Goal: Information Seeking & Learning: Check status

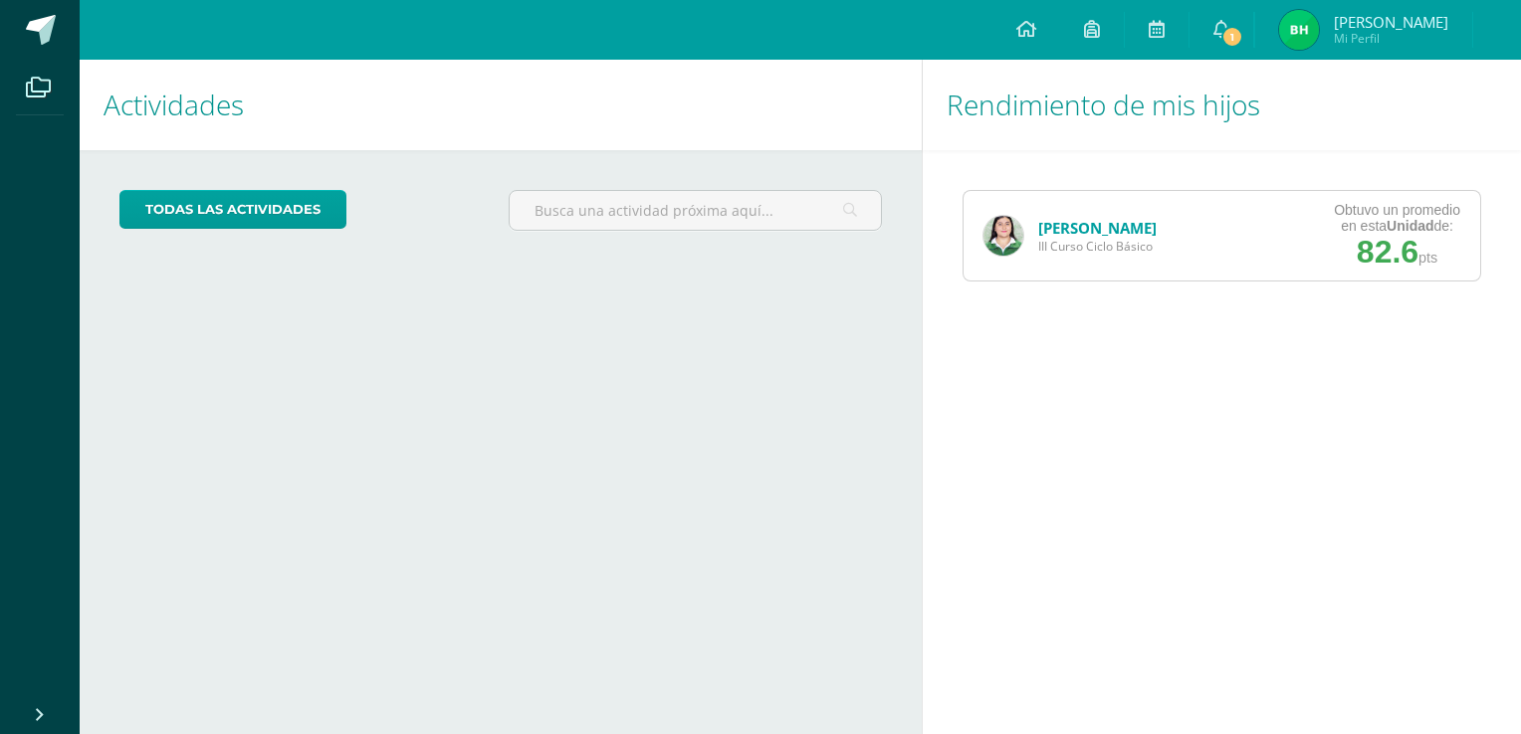
click at [1111, 232] on link "[PERSON_NAME]" at bounding box center [1097, 228] width 118 height 20
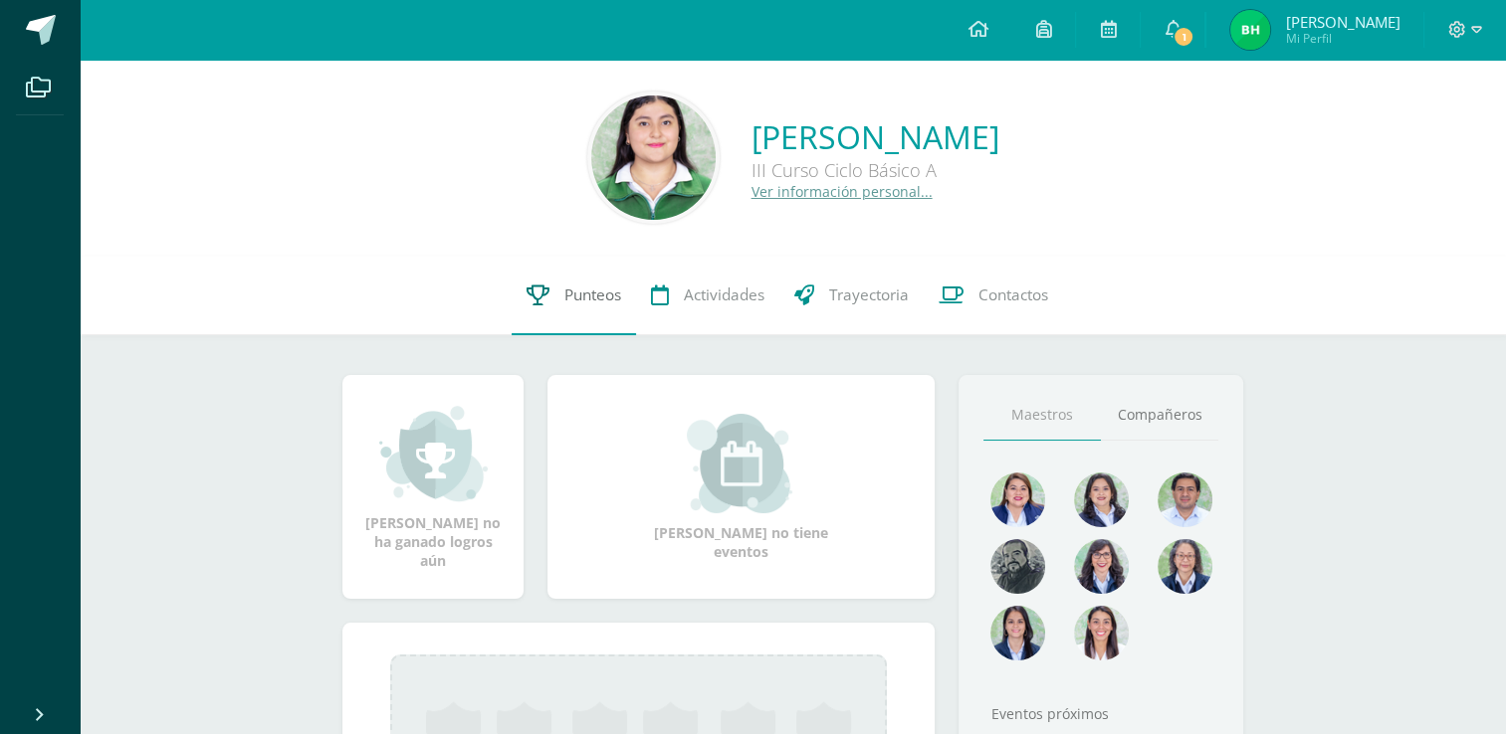
click at [594, 297] on span "Punteos" at bounding box center [592, 295] width 57 height 21
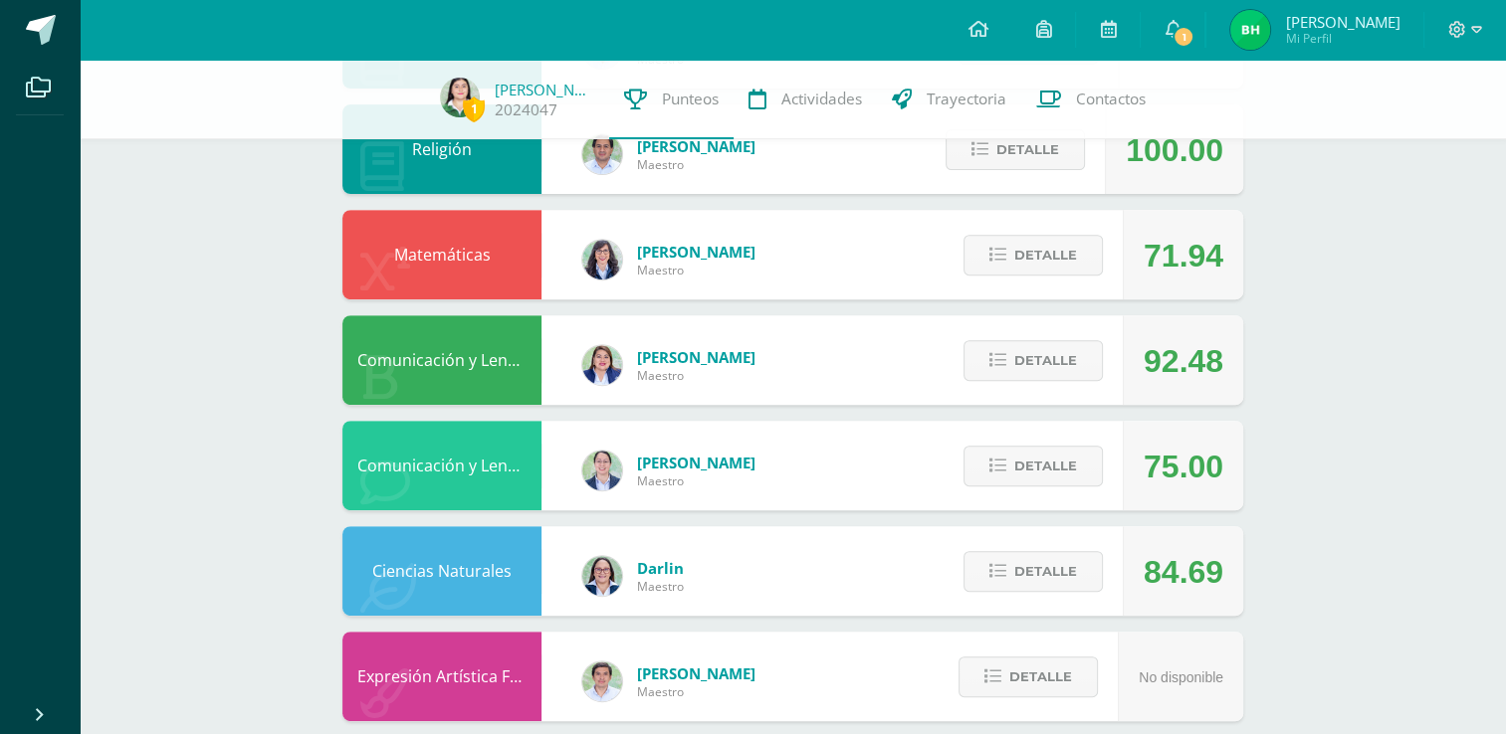
scroll to position [728, 0]
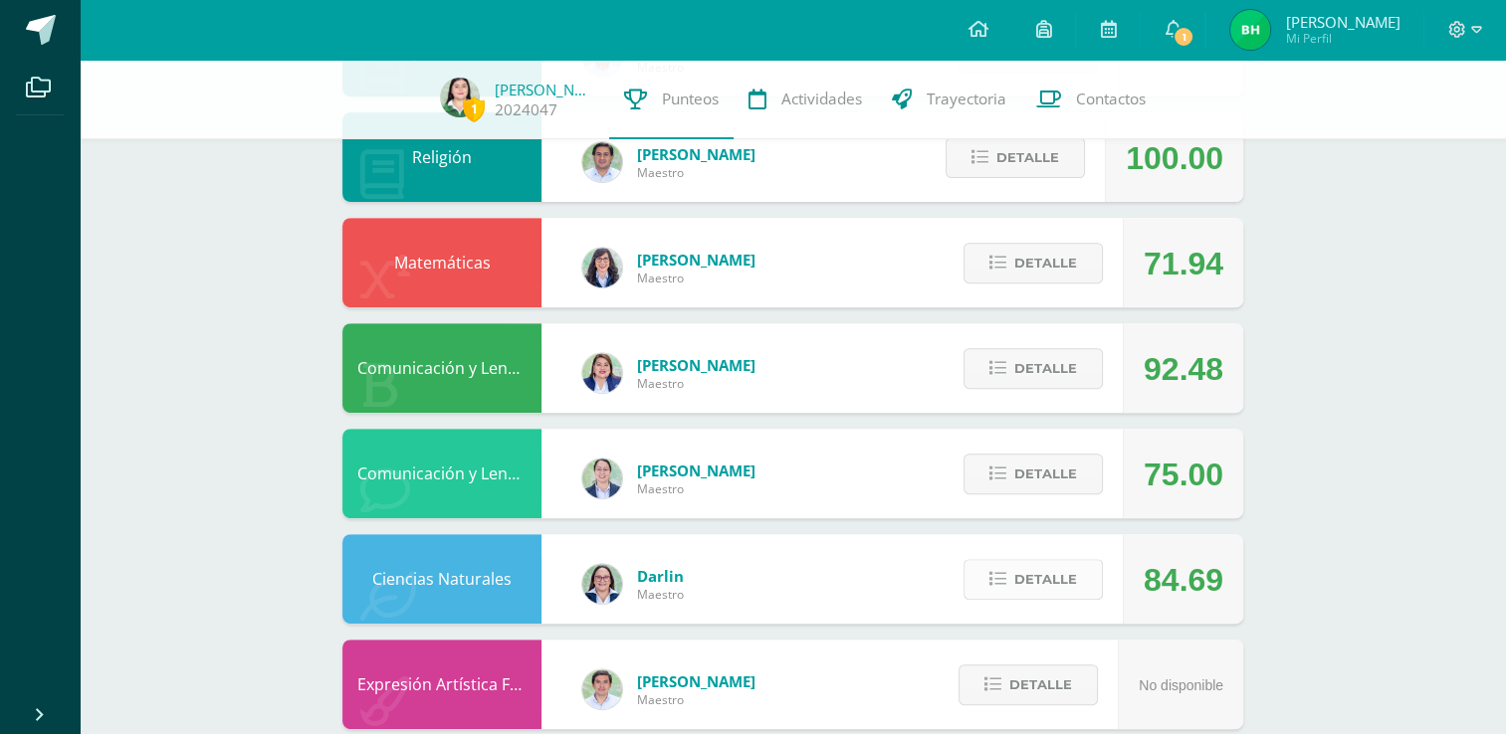
click at [1017, 579] on span "Detalle" at bounding box center [1045, 579] width 63 height 37
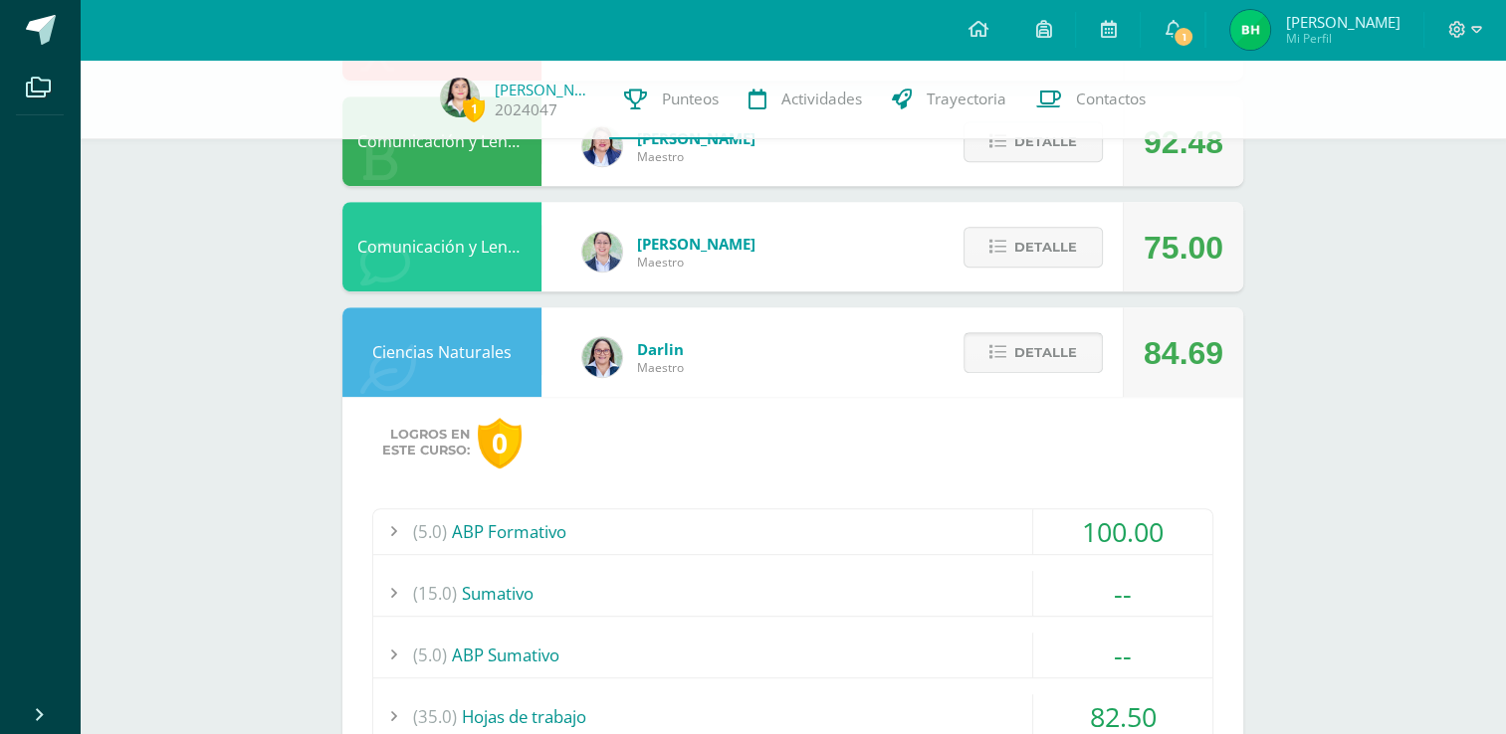
scroll to position [966, 0]
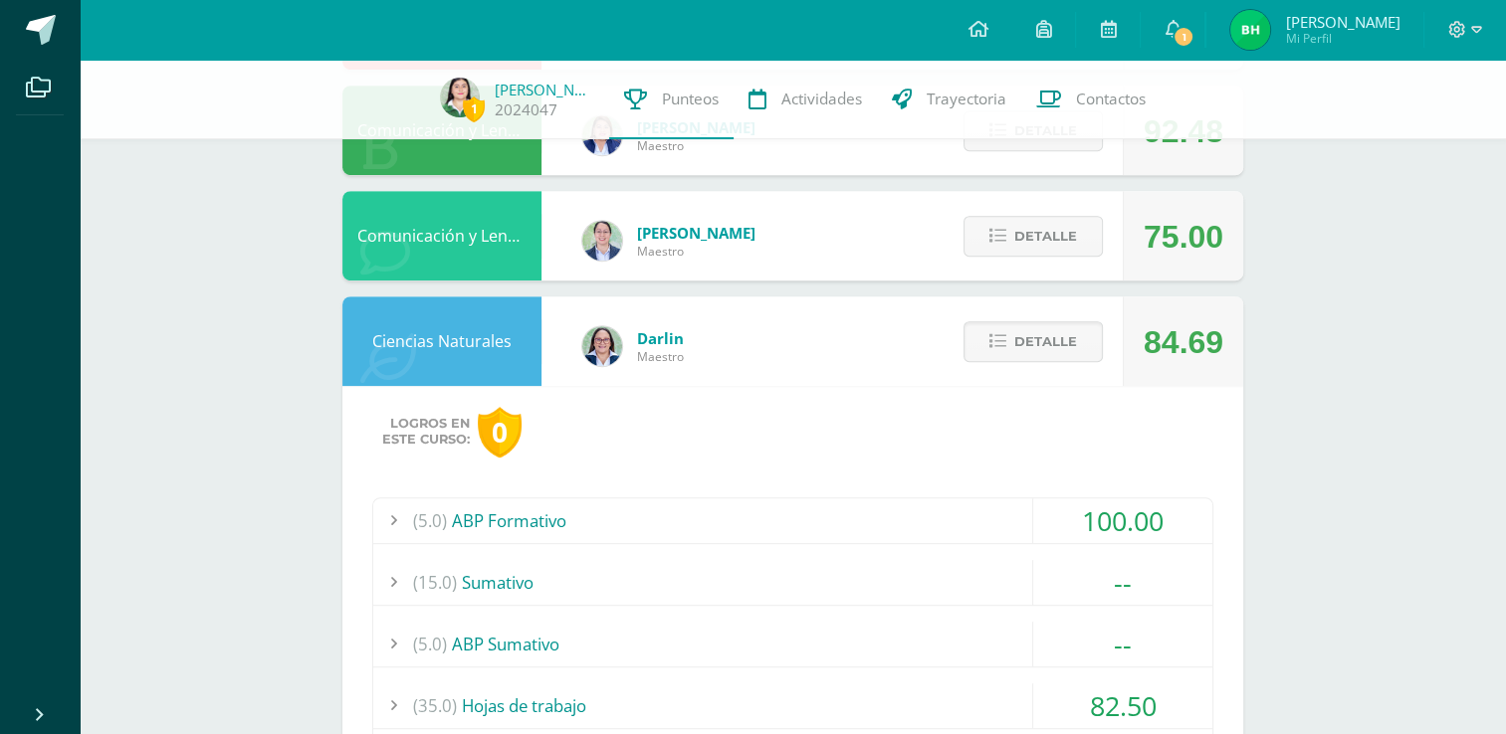
click at [841, 536] on div "(5.0) ABP Formativo" at bounding box center [792, 521] width 839 height 45
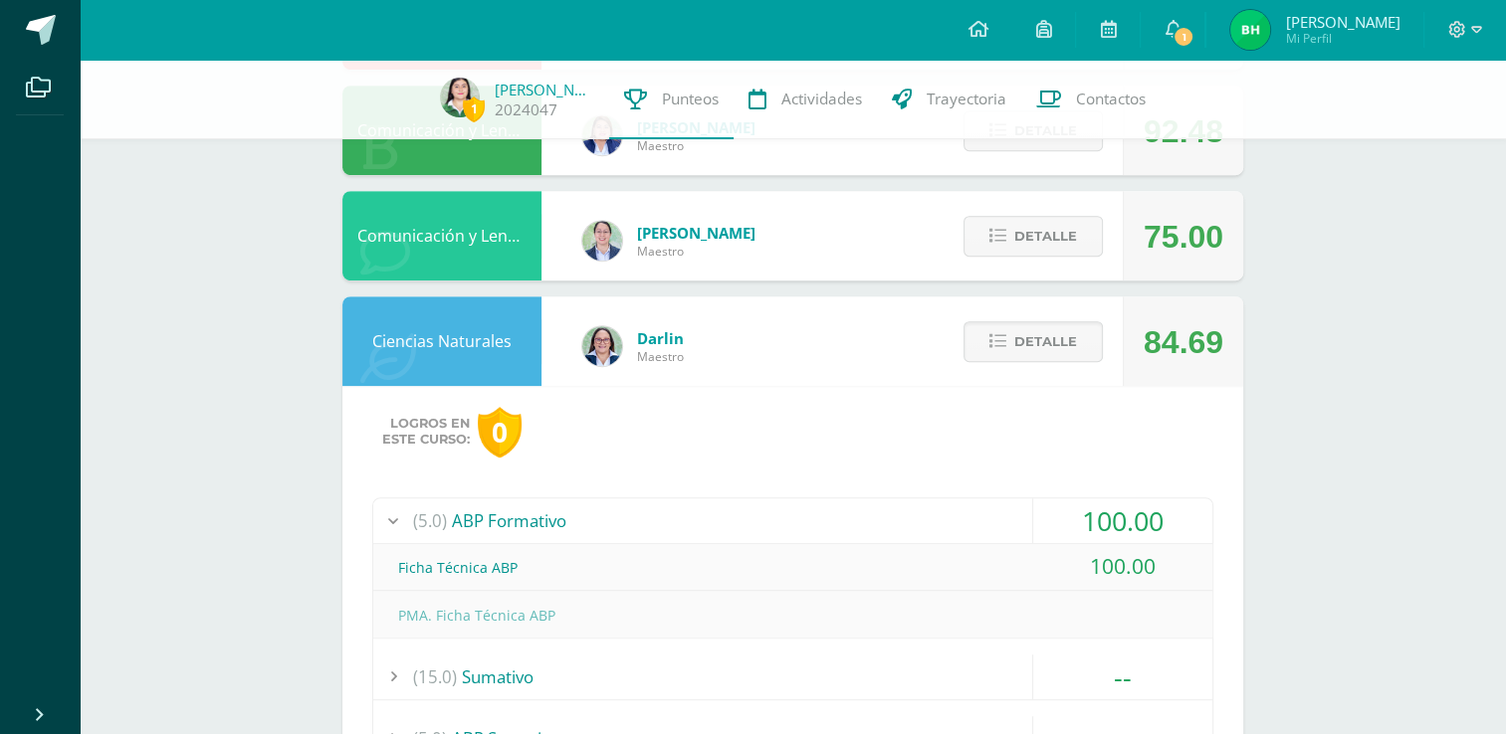
click at [841, 536] on div "(5.0) ABP Formativo" at bounding box center [792, 521] width 839 height 45
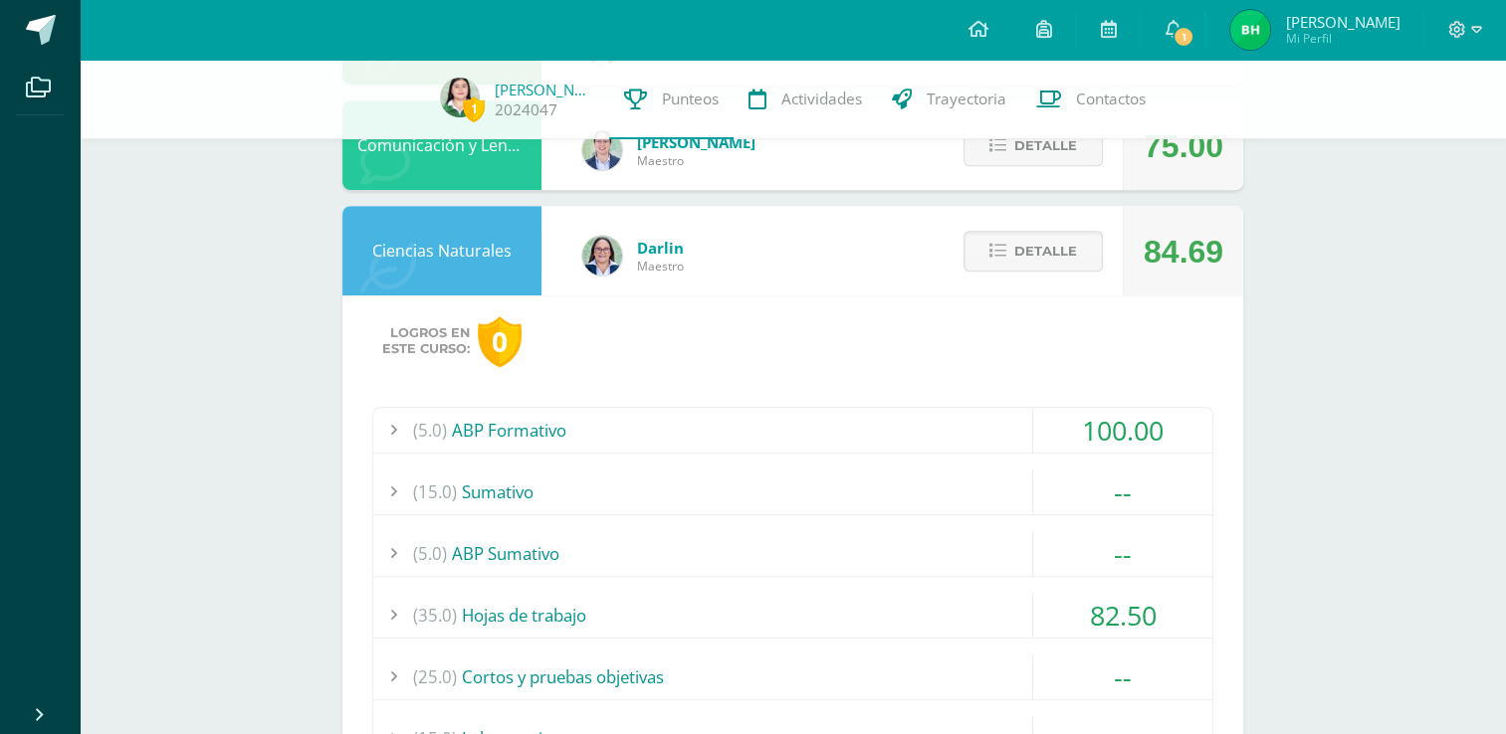
scroll to position [1058, 0]
click at [673, 615] on div "(35.0) Hojas de trabajo" at bounding box center [792, 614] width 839 height 45
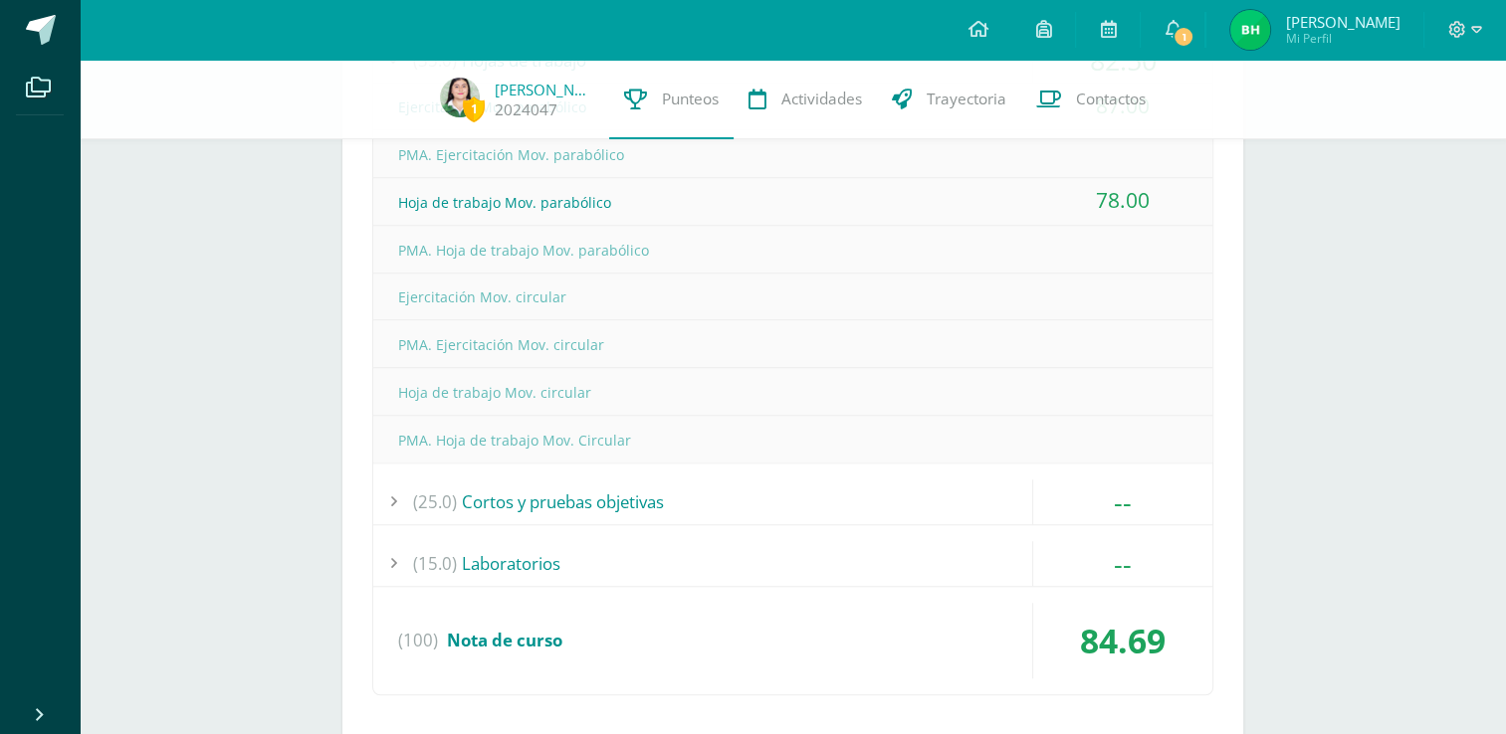
scroll to position [1608, 0]
